Goal: Book appointment/travel/reservation

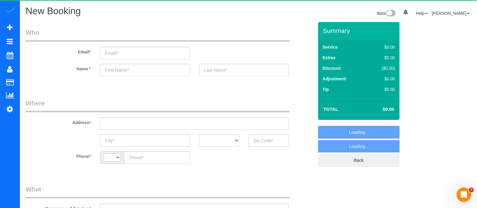
select select "string:[GEOGRAPHIC_DATA]"
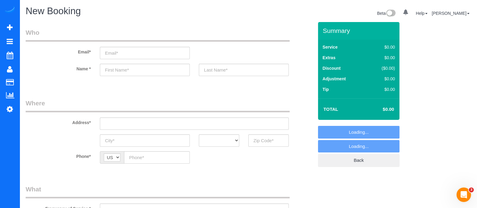
select select "object:1260"
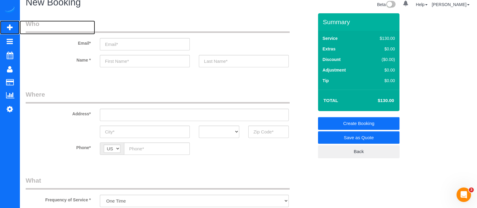
scroll to position [2, 0]
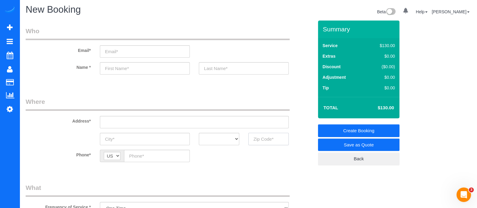
click at [262, 139] on input "text" at bounding box center [268, 139] width 40 height 12
type input "3"
click at [260, 138] on input "30044" at bounding box center [268, 139] width 40 height 12
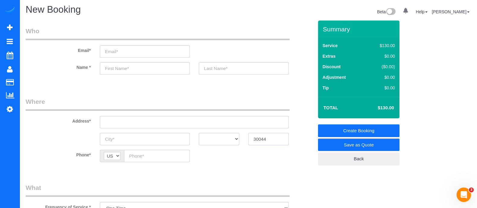
type input "30044"
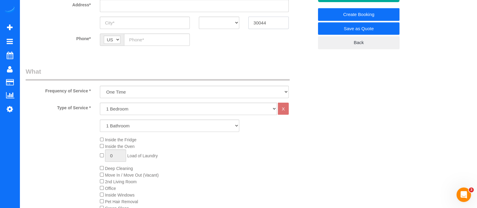
scroll to position [137, 0]
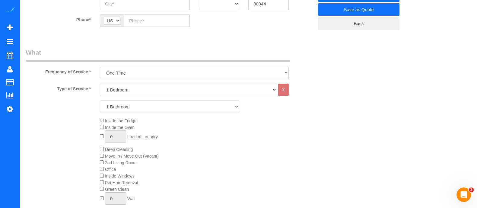
click at [135, 87] on select "1 Bedroom 2 Bedrooms 3 Bedrooms 4 Bedrooms 5 Bedrooms 6 Bedrooms" at bounding box center [188, 90] width 177 height 12
select select "3"
click at [100, 84] on select "1 Bedroom 2 Bedrooms 3 Bedrooms 4 Bedrooms 5 Bedrooms 6 Bedrooms" at bounding box center [188, 90] width 177 height 12
click at [116, 108] on select "1 Bathroom 2 Bathrooms 3 Bathrooms 4 Bathrooms 5 Bathrooms 6 Bathrooms" at bounding box center [169, 106] width 139 height 12
select select "3"
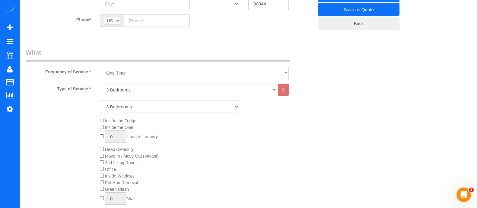
click at [100, 100] on select "1 Bathroom 2 Bathrooms 3 Bathrooms 4 Bathrooms 5 Bathrooms 6 Bathrooms" at bounding box center [169, 106] width 139 height 12
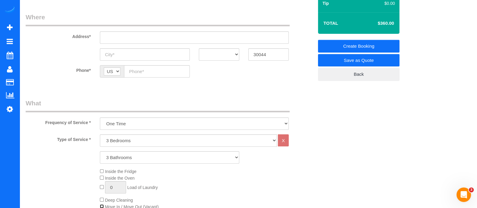
scroll to position [87, 0]
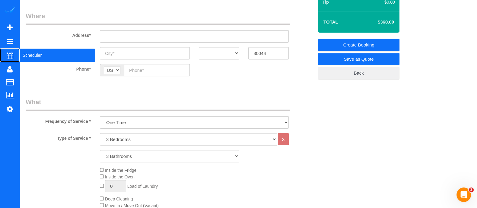
click at [51, 58] on span "Scheduler" at bounding box center [57, 55] width 75 height 14
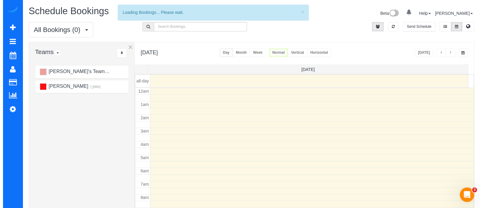
scroll to position [79, 0]
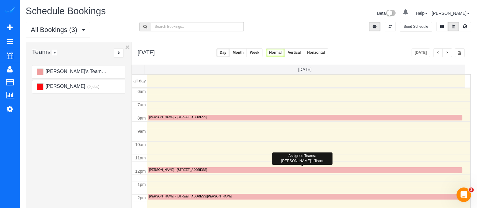
click at [172, 169] on div "[PERSON_NAME] - [STREET_ADDRESS]" at bounding box center [178, 170] width 58 height 4
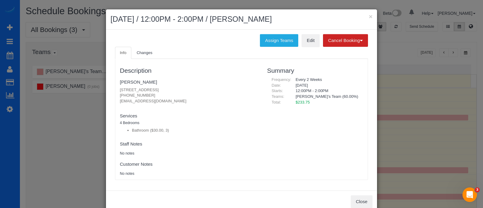
drag, startPoint x: 173, startPoint y: 90, endPoint x: 110, endPoint y: 91, distance: 64.0
click at [110, 91] on div "Info Changes Description [PERSON_NAME] [STREET_ADDRESS] [PHONE_NUMBER] [EMAIL_A…" at bounding box center [241, 116] width 262 height 139
copy p "[STREET_ADDRESS]"
